Goal: Transaction & Acquisition: Obtain resource

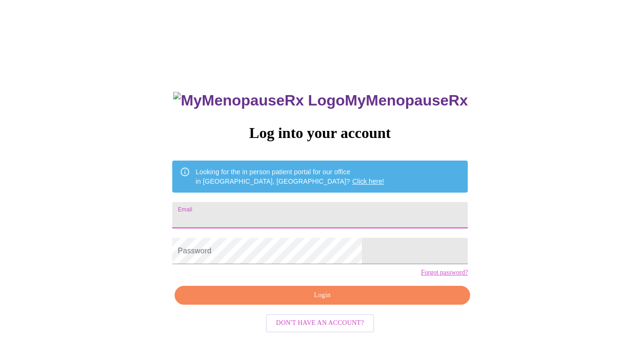
click at [252, 213] on input "Email" at bounding box center [320, 215] width 296 height 26
type input "[EMAIL_ADDRESS][DOMAIN_NAME]"
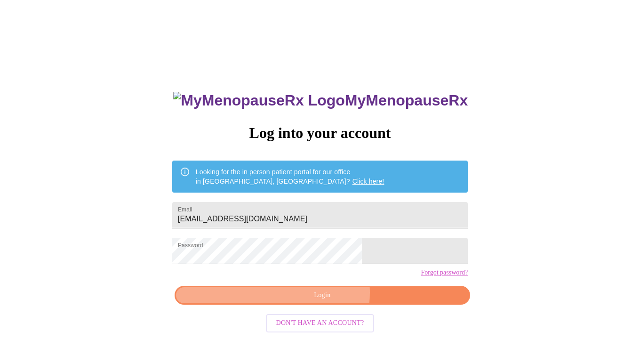
click at [324, 301] on span "Login" at bounding box center [323, 296] width 274 height 12
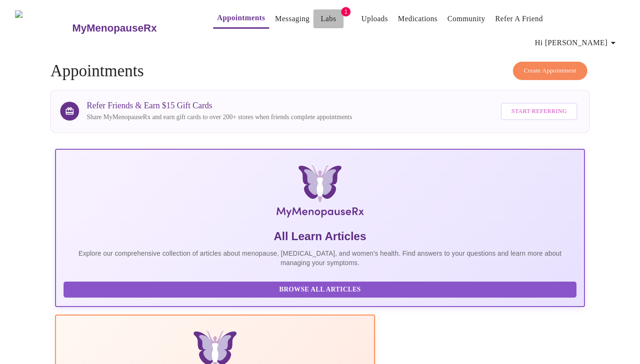
click at [321, 15] on link "Labs" at bounding box center [329, 18] width 16 height 13
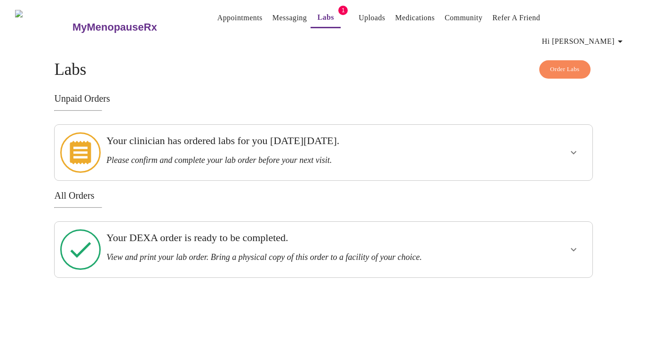
click at [402, 155] on h3 "Please confirm and complete your lab order before your next visit." at bounding box center [297, 160] width 383 height 10
click at [572, 147] on icon "show more" at bounding box center [573, 152] width 11 height 11
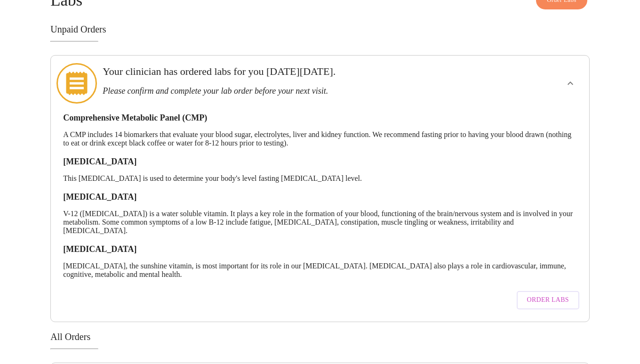
scroll to position [85, 0]
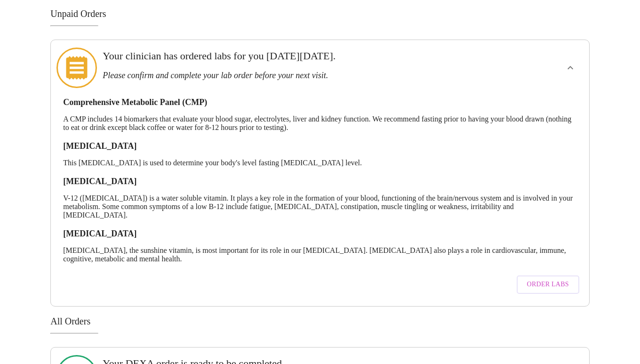
click at [536, 279] on span "Order Labs" at bounding box center [548, 285] width 42 height 12
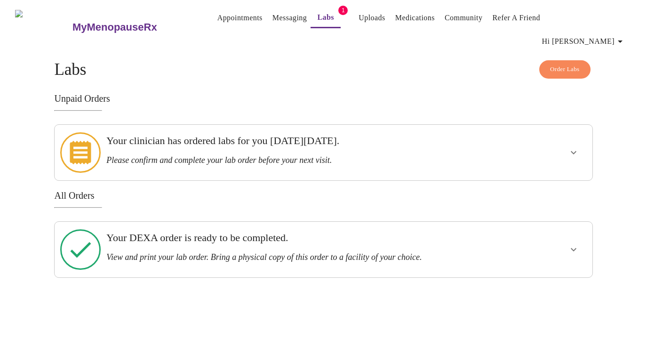
click at [575, 147] on icon "show more" at bounding box center [573, 152] width 11 height 11
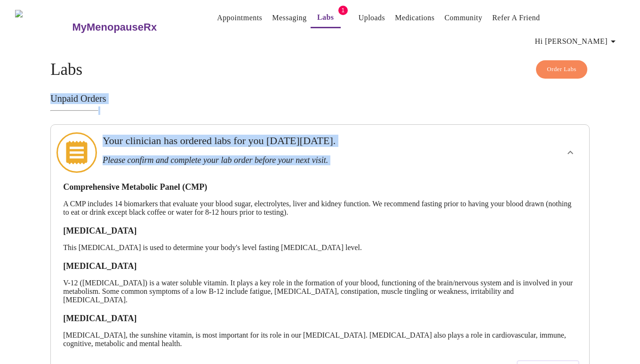
drag, startPoint x: 637, startPoint y: 105, endPoint x: 635, endPoint y: 115, distance: 11.0
click at [635, 115] on div "MyMenopauseRx Appointments Messaging Labs 1 Uploads Medications Community Refer…" at bounding box center [320, 246] width 633 height 485
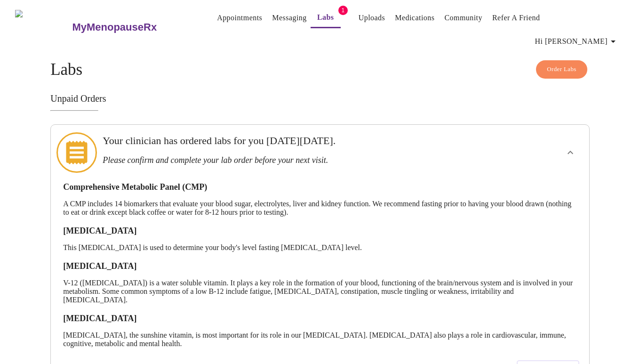
click at [637, 96] on div "MyMenopauseRx Appointments Messaging Labs 1 Uploads Medications Community Refer…" at bounding box center [320, 246] width 633 height 485
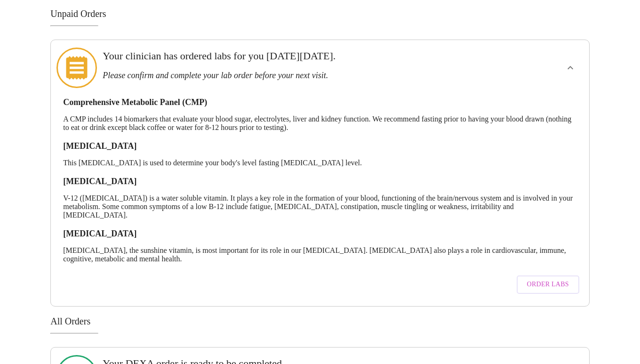
scroll to position [70, 0]
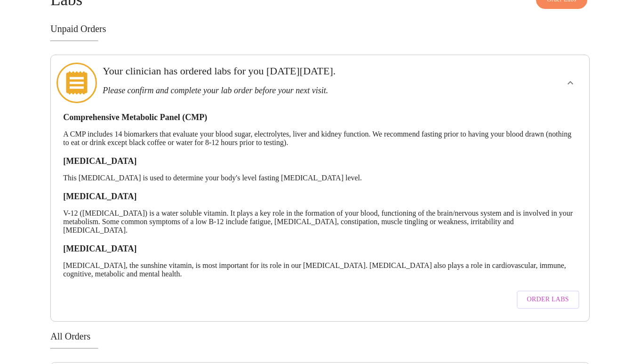
click at [544, 294] on span "Order Labs" at bounding box center [548, 300] width 42 height 12
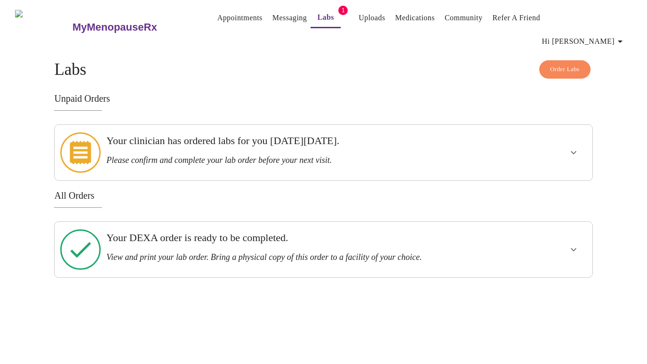
click at [317, 17] on link "Labs" at bounding box center [325, 17] width 17 height 13
click at [576, 244] on icon "show more" at bounding box center [573, 249] width 11 height 11
click at [565, 278] on span "View Order" at bounding box center [551, 284] width 42 height 12
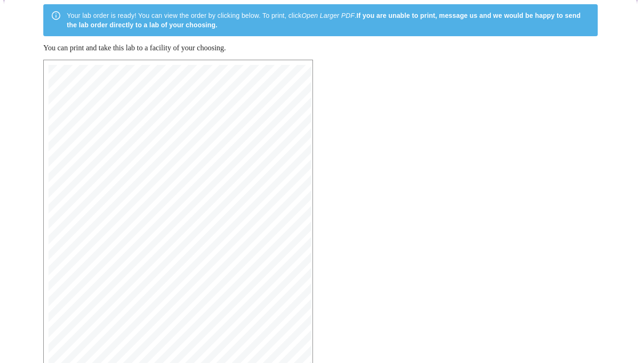
scroll to position [81, 0]
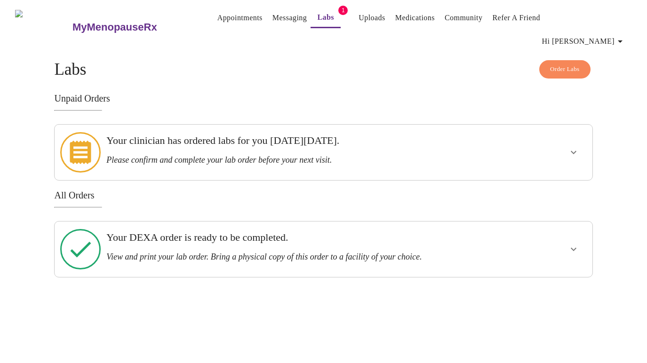
click at [556, 64] on span "Order Labs" at bounding box center [565, 69] width 30 height 11
click at [317, 24] on link "Labs" at bounding box center [325, 17] width 17 height 13
click at [80, 141] on icon at bounding box center [80, 153] width 21 height 24
click at [573, 147] on icon "show more" at bounding box center [573, 152] width 11 height 11
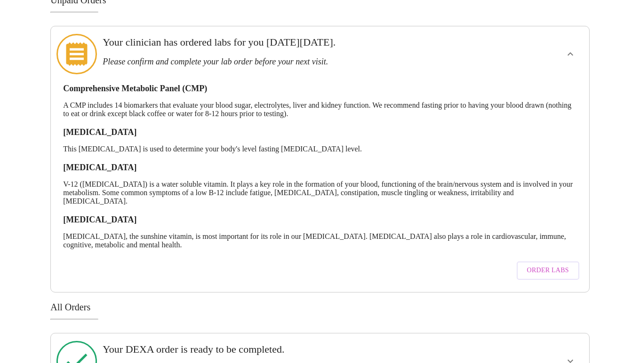
scroll to position [110, 0]
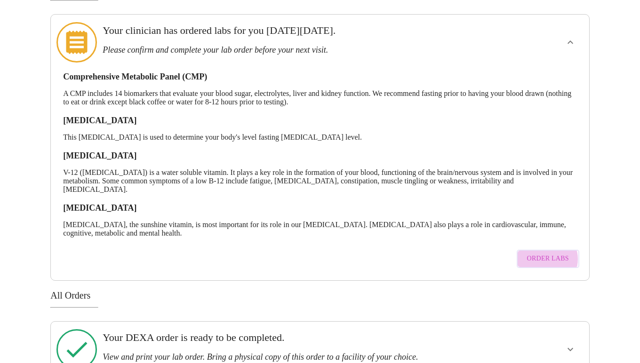
click at [548, 253] on span "Order Labs" at bounding box center [548, 259] width 42 height 12
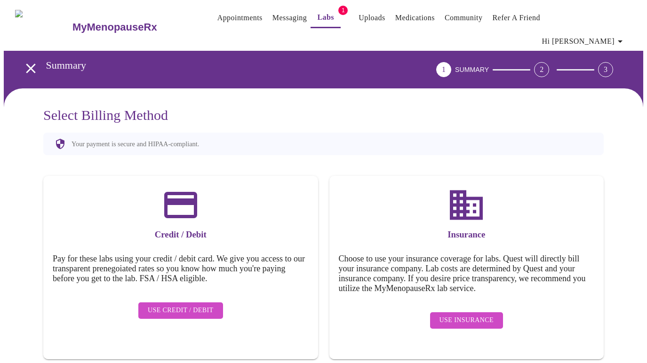
click at [469, 315] on span "Use Insurance" at bounding box center [467, 321] width 54 height 12
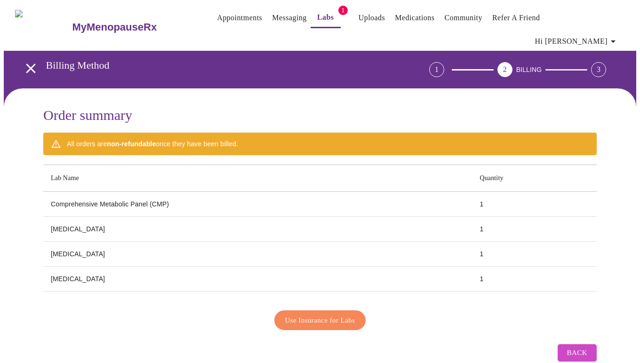
click at [335, 315] on span "Use Insurance for Labs" at bounding box center [320, 321] width 70 height 12
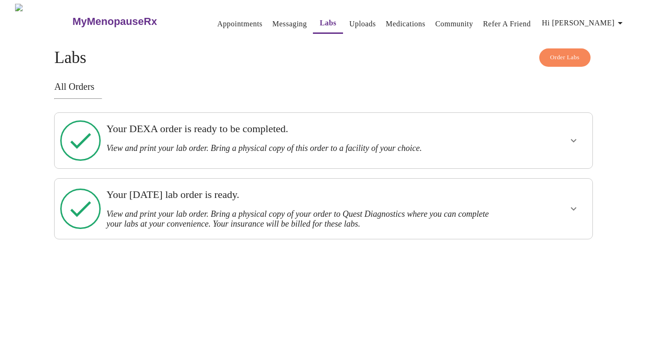
click at [575, 203] on icon "show more" at bounding box center [573, 208] width 11 height 11
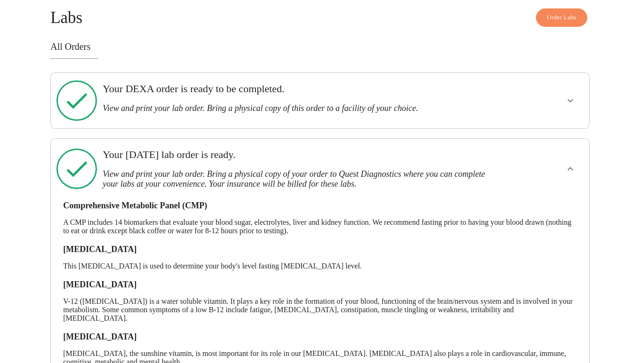
scroll to position [92, 0]
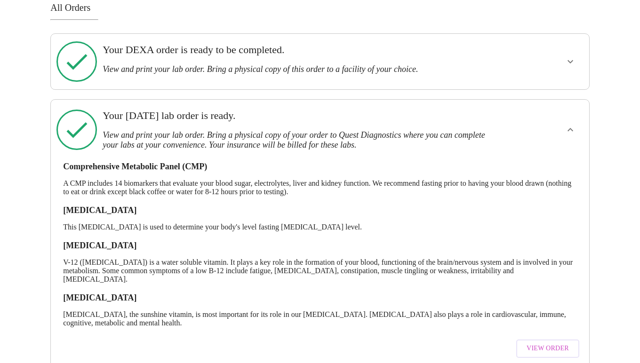
click at [557, 343] on span "View Order" at bounding box center [548, 349] width 42 height 12
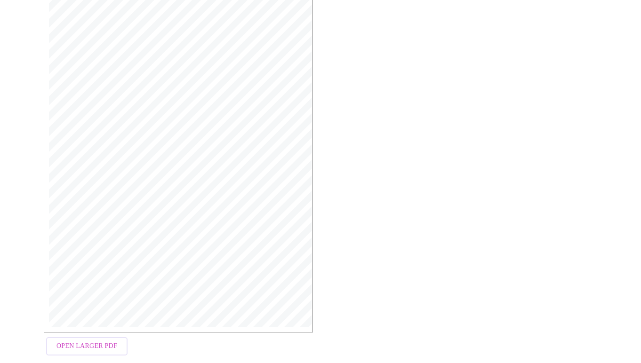
scroll to position [203, 0]
click at [97, 337] on span "Open Larger PDF" at bounding box center [86, 343] width 61 height 12
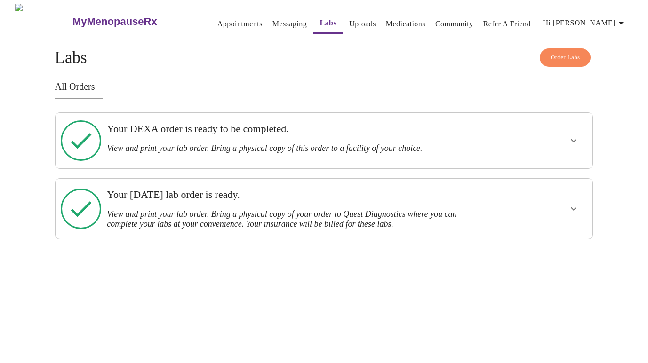
click at [203, 144] on h3 "View and print your lab order. Bring a physical copy of this order to a facilit…" at bounding box center [298, 149] width 382 height 10
click at [571, 139] on icon "show more" at bounding box center [574, 140] width 6 height 3
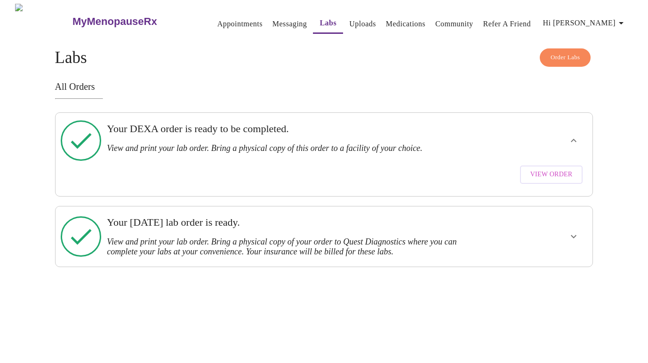
click at [549, 169] on span "View Order" at bounding box center [552, 175] width 42 height 12
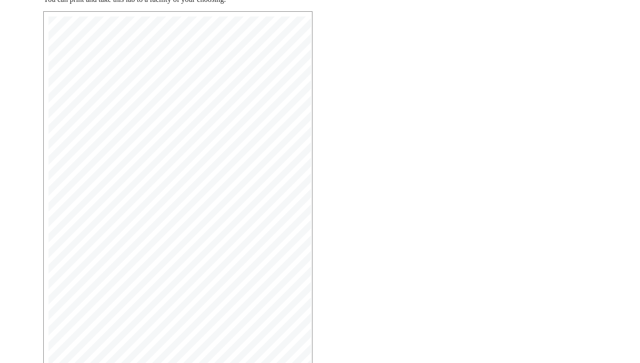
scroll to position [205, 0]
click at [102, 342] on span "Open Larger PDF" at bounding box center [86, 348] width 61 height 12
